Goal: Check status: Check status

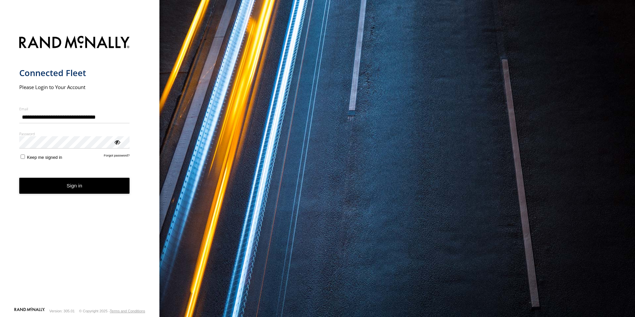
click at [81, 191] on button "Sign in" at bounding box center [74, 186] width 111 height 16
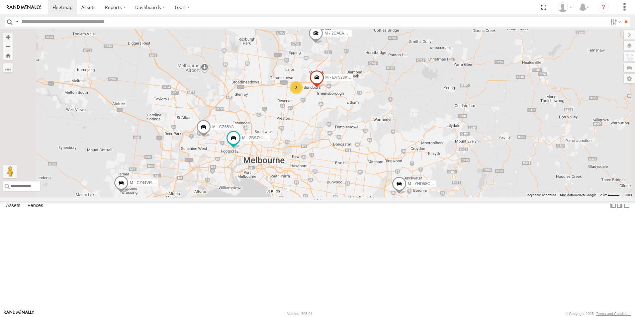
drag, startPoint x: 422, startPoint y: 253, endPoint x: 424, endPoint y: 286, distance: 32.6
click at [424, 197] on div "B - DG93WL - [PERSON_NAME] YHD60K M - YHD58C - [PERSON_NAME] M - CZ44VR - Suhay…" at bounding box center [317, 113] width 635 height 168
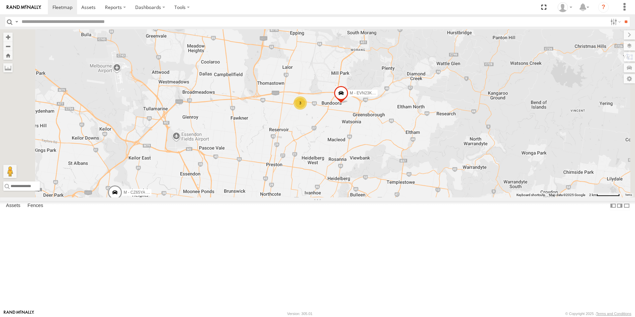
drag, startPoint x: 375, startPoint y: 143, endPoint x: 400, endPoint y: 174, distance: 40.1
click at [400, 174] on div "B - DG93WL - [PERSON_NAME] YHD60K M - YHD58C - [PERSON_NAME] M - CZ44VR - Suhay…" at bounding box center [317, 113] width 635 height 168
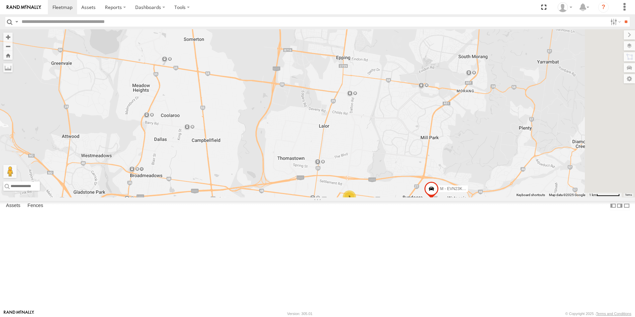
drag, startPoint x: 463, startPoint y: 180, endPoint x: 453, endPoint y: 183, distance: 11.3
click at [452, 197] on div "B - DG93WL - [PERSON_NAME] YHD60K M - YHD58C - [PERSON_NAME] M - CZ44VR - Suhay…" at bounding box center [317, 113] width 635 height 168
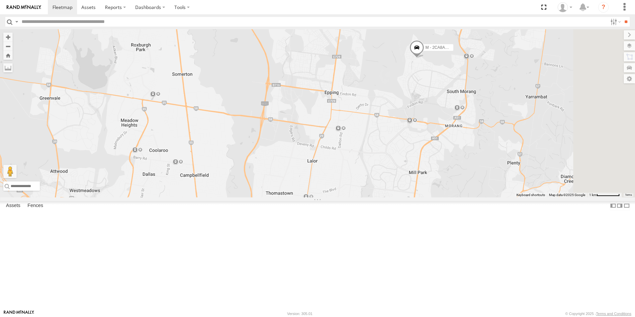
drag, startPoint x: 488, startPoint y: 127, endPoint x: 477, endPoint y: 170, distance: 44.0
click at [477, 170] on div "B - DG93WL - [PERSON_NAME] YHD60K M - YHD58C - [PERSON_NAME] M - CZ44VR - Suhay…" at bounding box center [317, 113] width 635 height 168
